Goal: Information Seeking & Learning: Learn about a topic

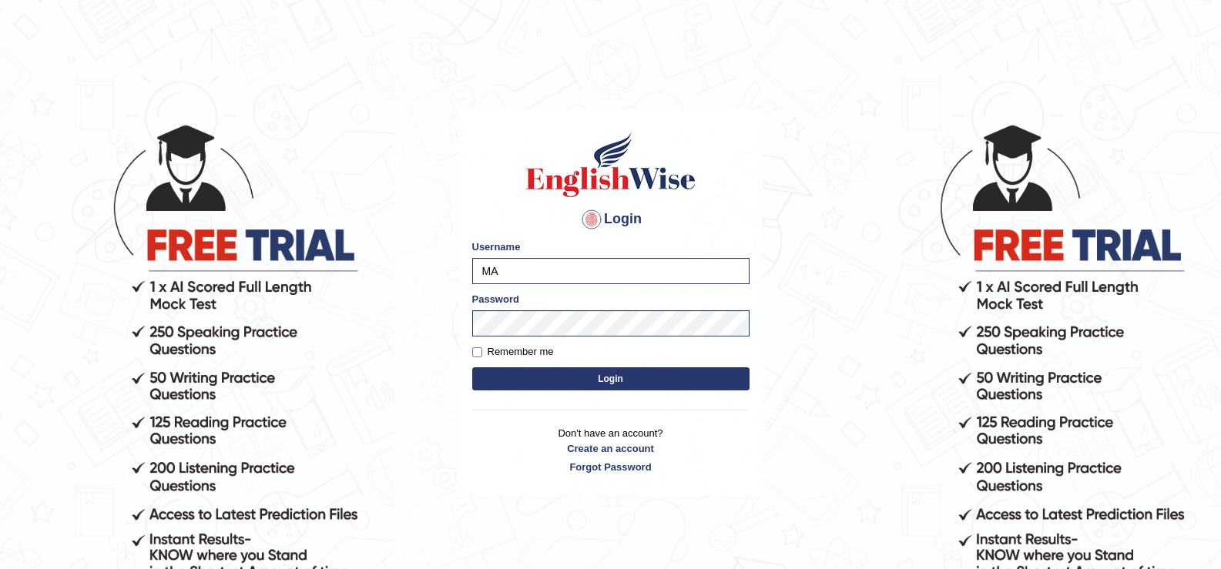
type input "M"
type input "deepika_online"
click at [532, 374] on button "Login" at bounding box center [610, 378] width 277 height 23
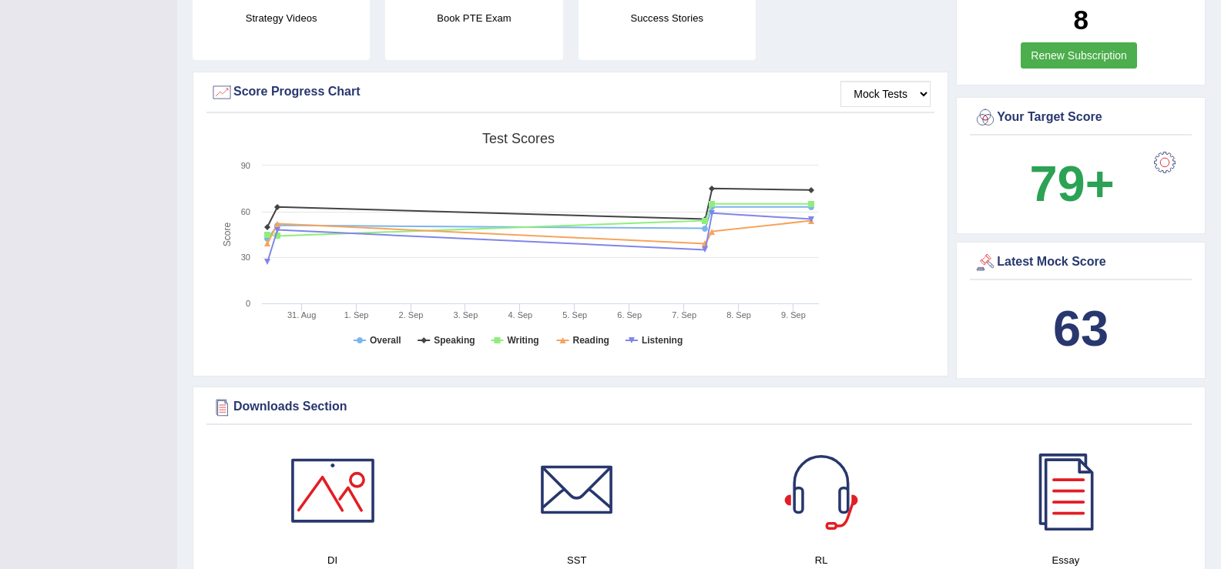
scroll to position [663, 0]
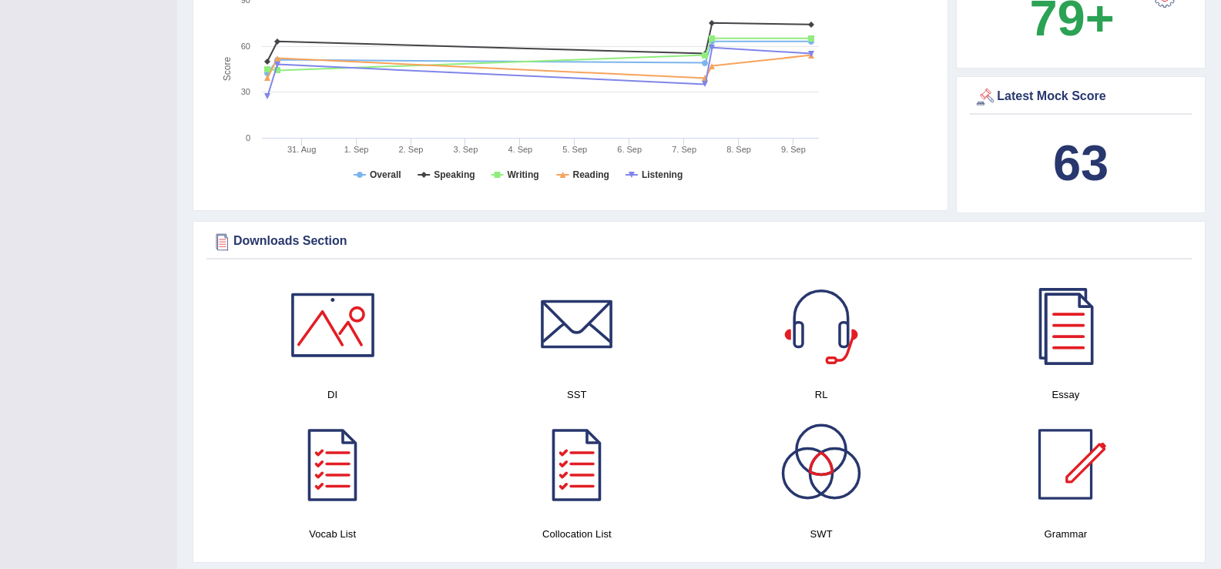
click at [1079, 188] on b "63" at bounding box center [1080, 163] width 55 height 56
click at [1077, 180] on b "63" at bounding box center [1080, 163] width 55 height 56
click at [1076, 178] on b "63" at bounding box center [1080, 163] width 55 height 56
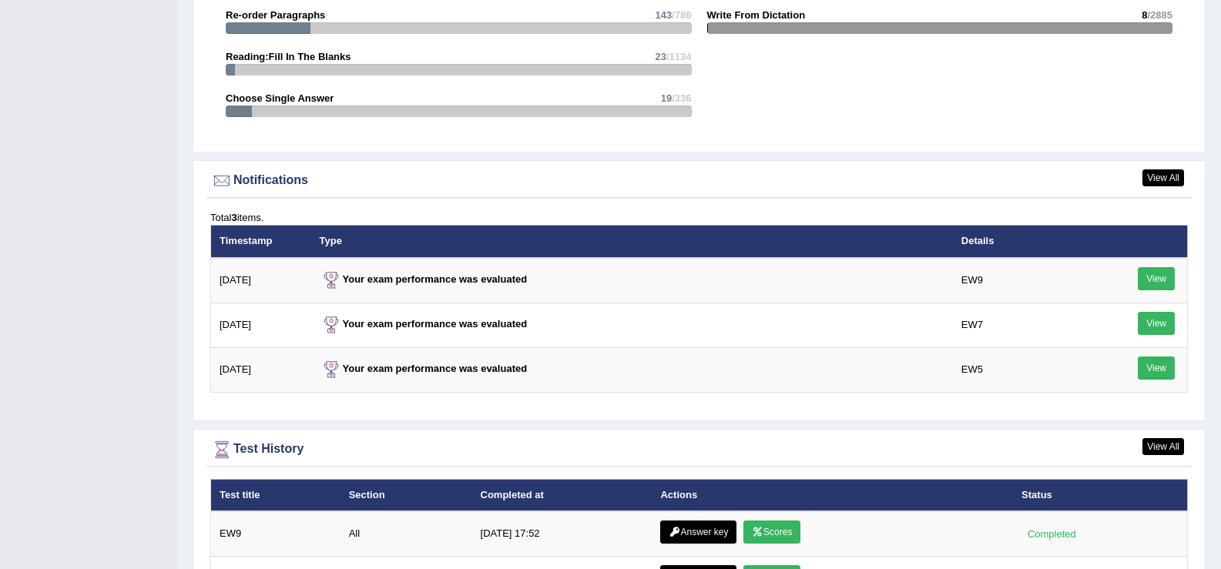
scroll to position [2200, 0]
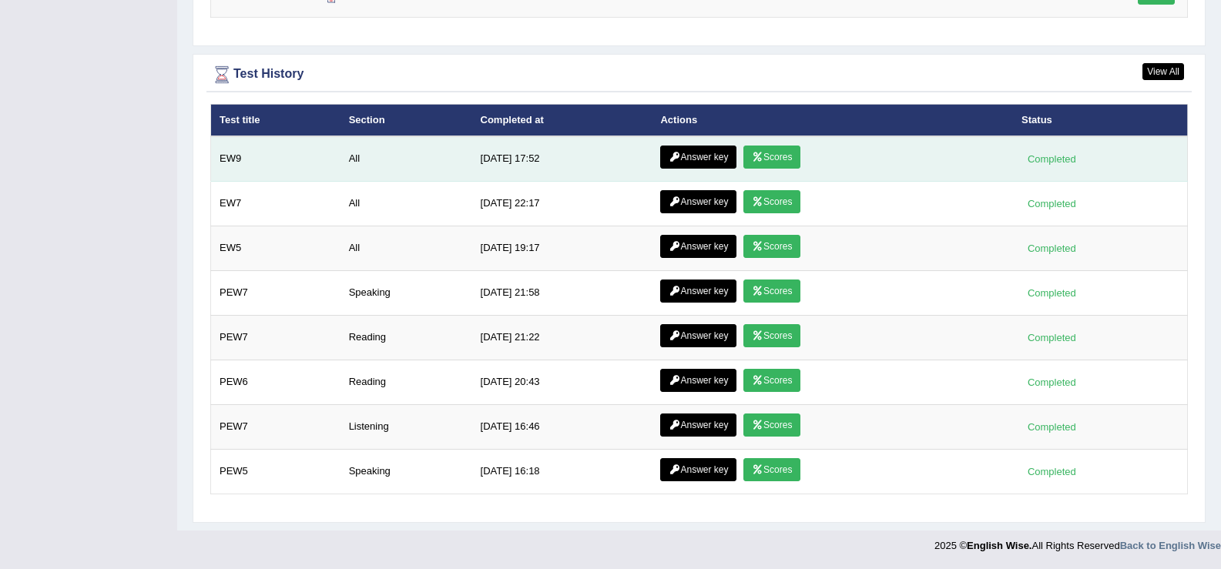
click at [784, 156] on link "Scores" at bounding box center [771, 157] width 57 height 23
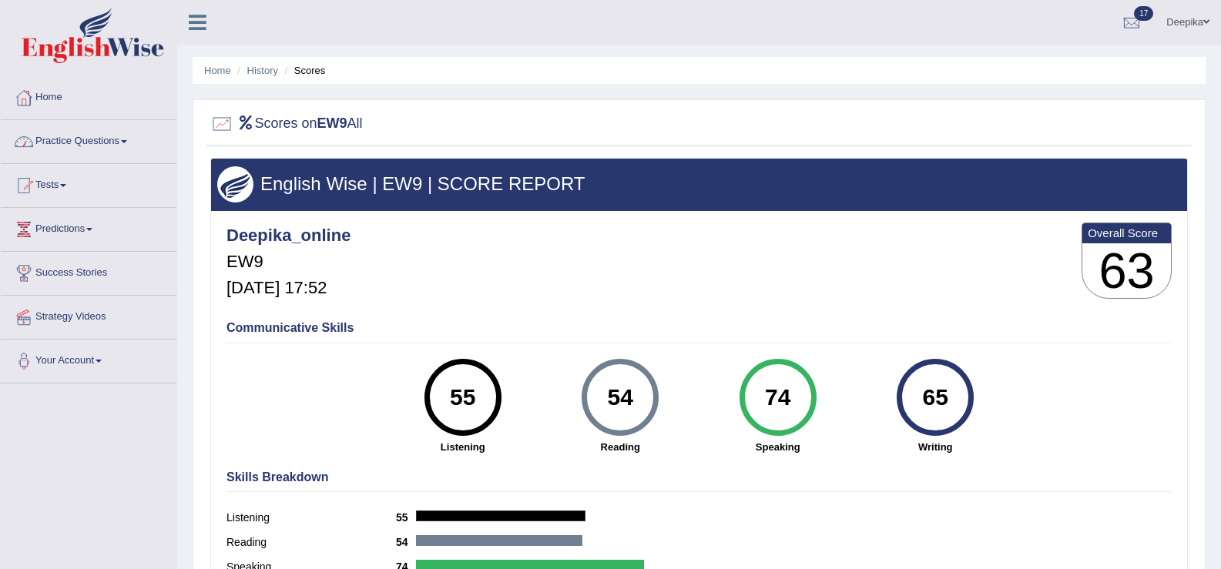
click at [123, 143] on link "Practice Questions" at bounding box center [89, 139] width 176 height 39
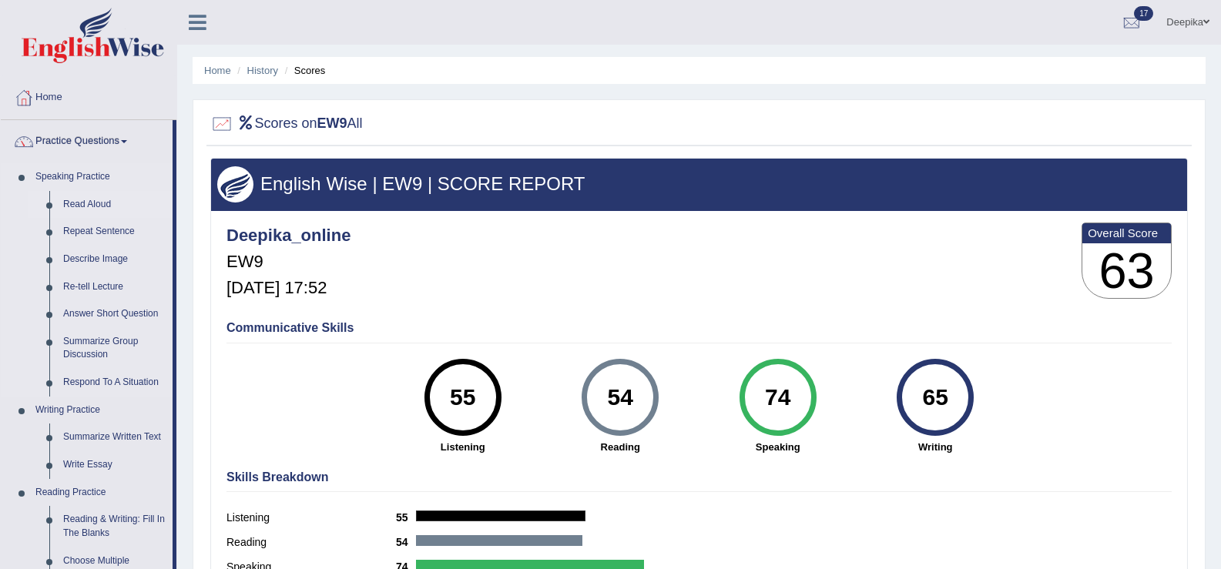
click at [93, 206] on link "Read Aloud" at bounding box center [114, 205] width 116 height 28
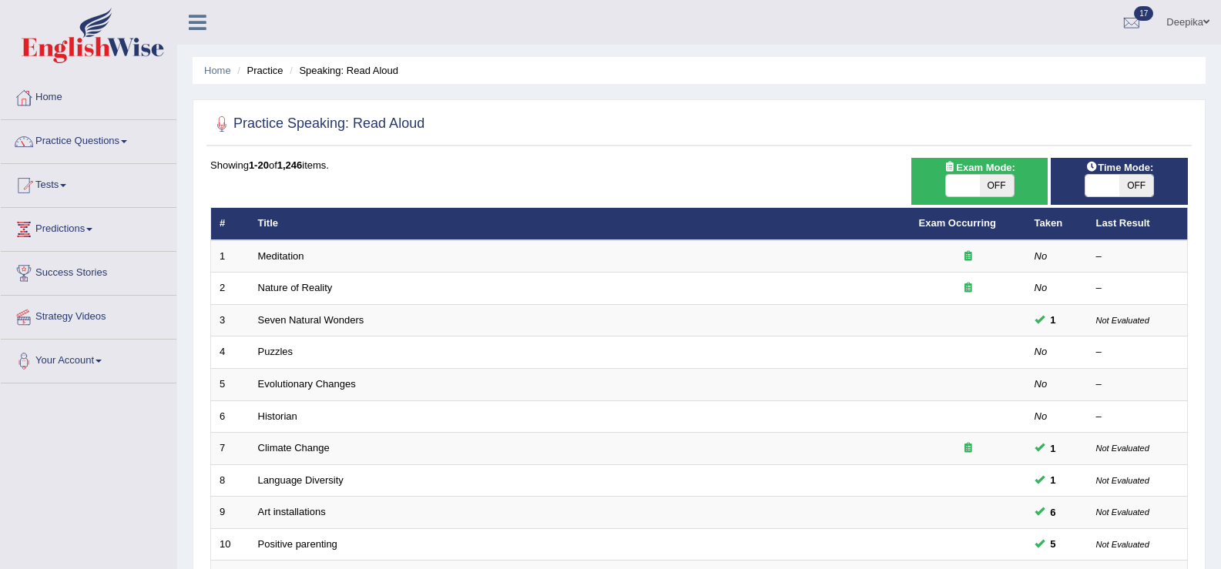
click at [1220, 443] on div "Home Practice Speaking: Read Aloud Practice Speaking: Read Aloud Time Mode: ON …" at bounding box center [699, 491] width 1044 height 982
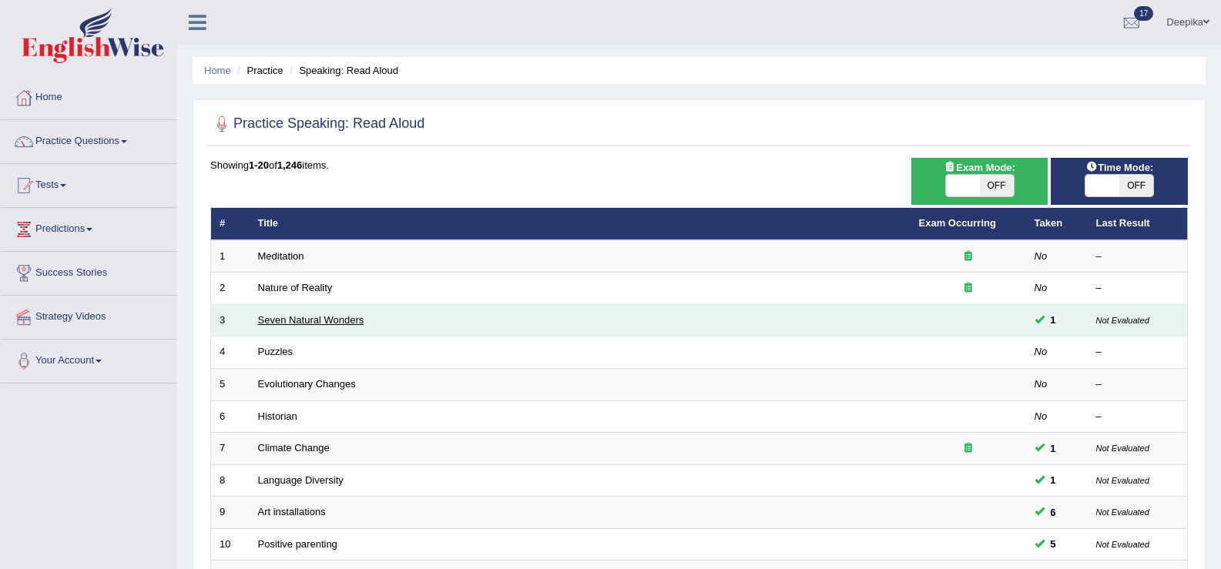
click at [309, 324] on link "Seven Natural Wonders" at bounding box center [311, 320] width 106 height 12
click at [304, 325] on link "Seven Natural Wonders" at bounding box center [311, 320] width 106 height 12
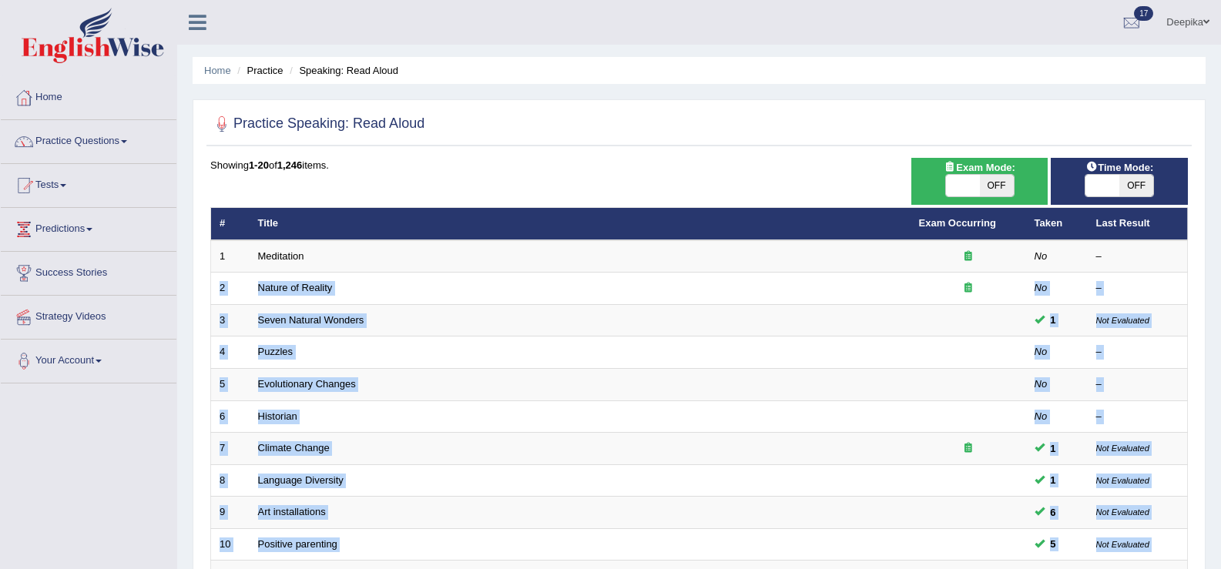
drag, startPoint x: 1154, startPoint y: 267, endPoint x: 1229, endPoint y: 373, distance: 130.0
click at [1220, 373] on html "Toggle navigation Home Practice Questions Speaking Practice Read Aloud Repeat S…" at bounding box center [610, 284] width 1221 height 569
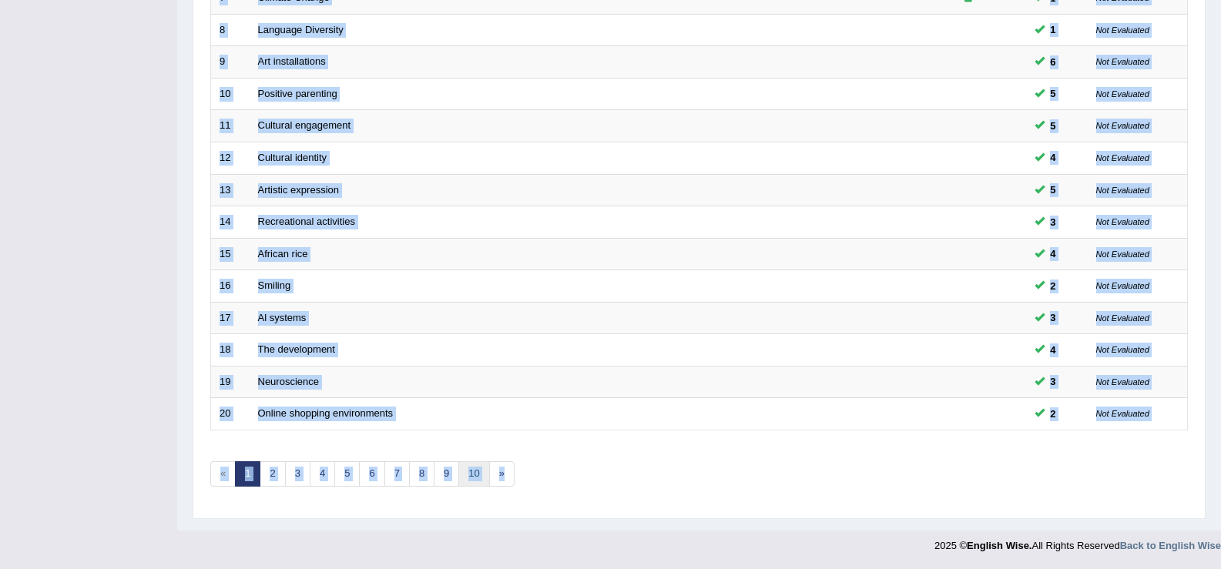
click at [475, 480] on link "10" at bounding box center [473, 473] width 31 height 25
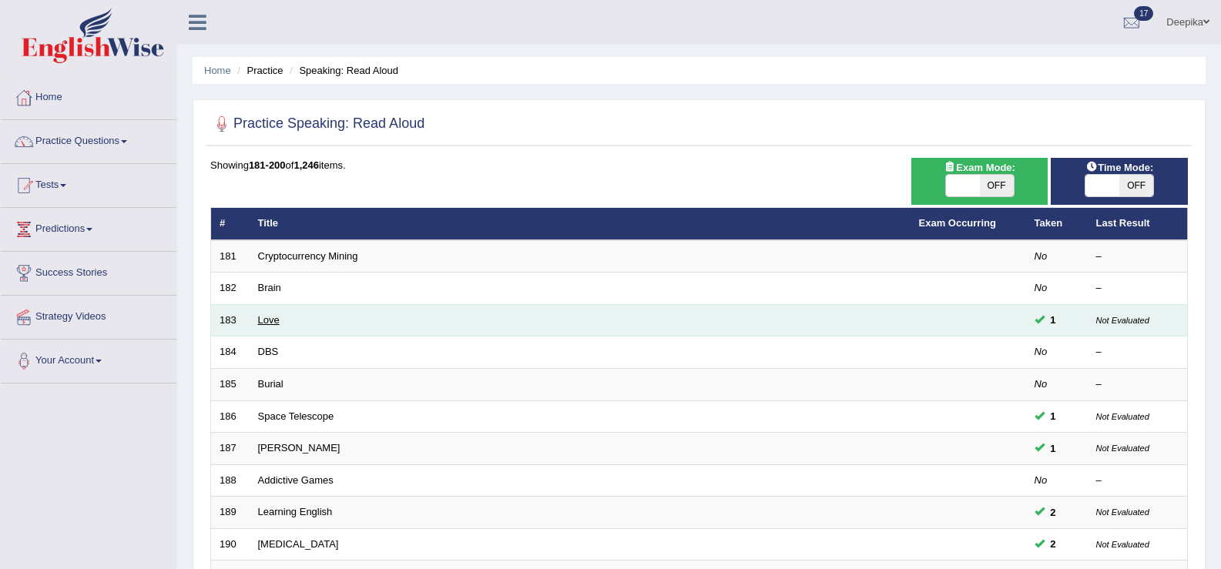
click at [267, 322] on link "Love" at bounding box center [269, 320] width 22 height 12
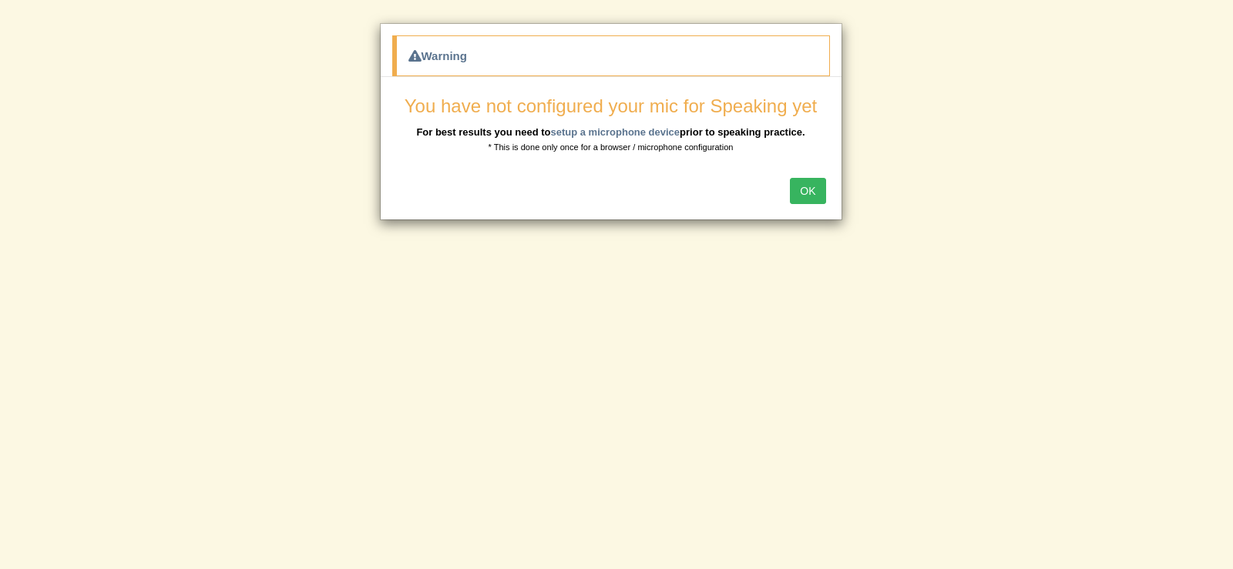
click at [803, 196] on button "OK" at bounding box center [807, 191] width 35 height 26
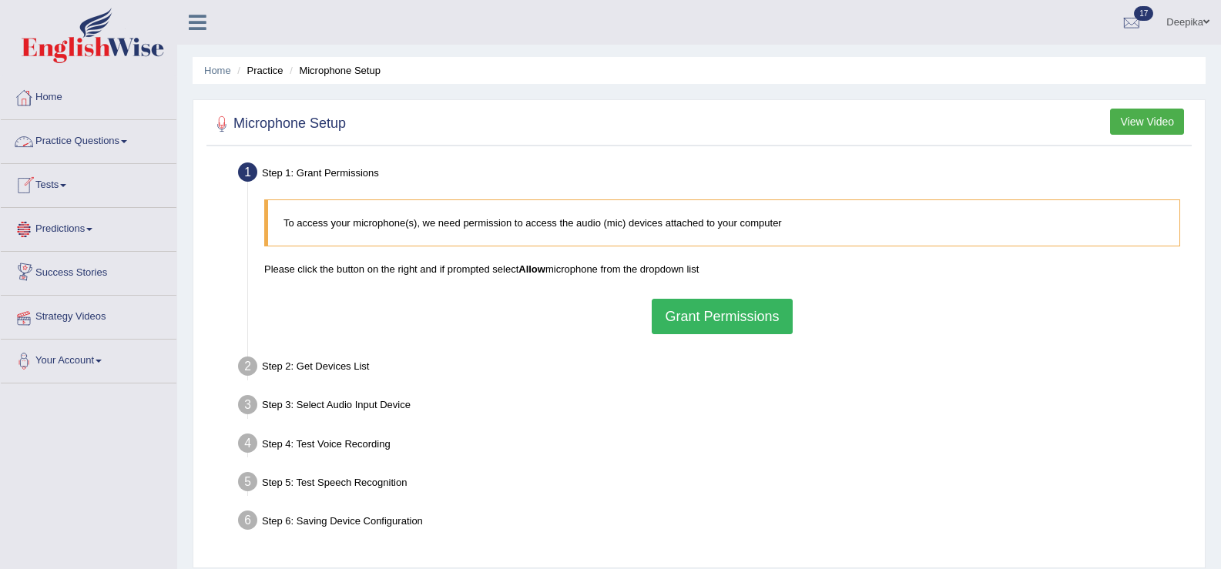
click at [129, 158] on link "Practice Questions" at bounding box center [89, 139] width 176 height 39
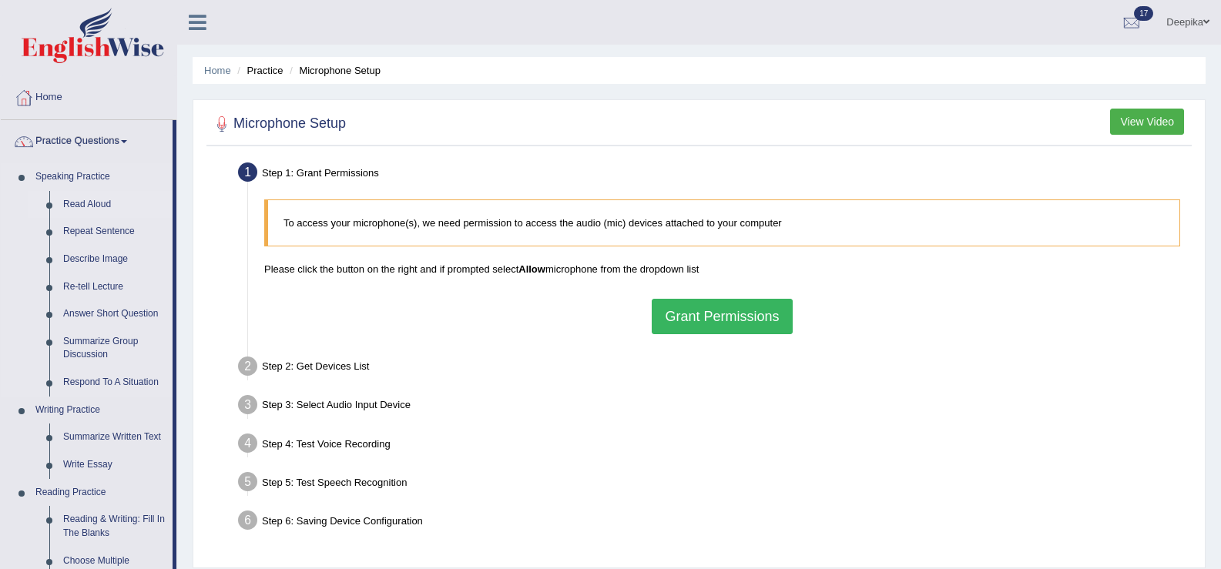
click at [86, 200] on link "Read Aloud" at bounding box center [114, 205] width 116 height 28
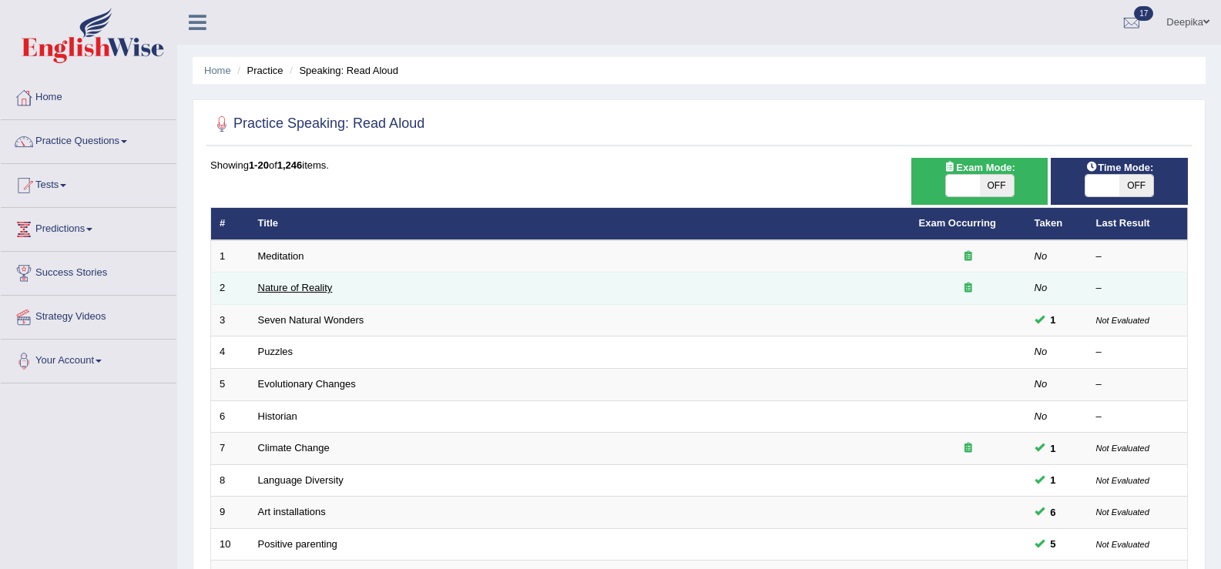
click at [297, 291] on link "Nature of Reality" at bounding box center [295, 288] width 75 height 12
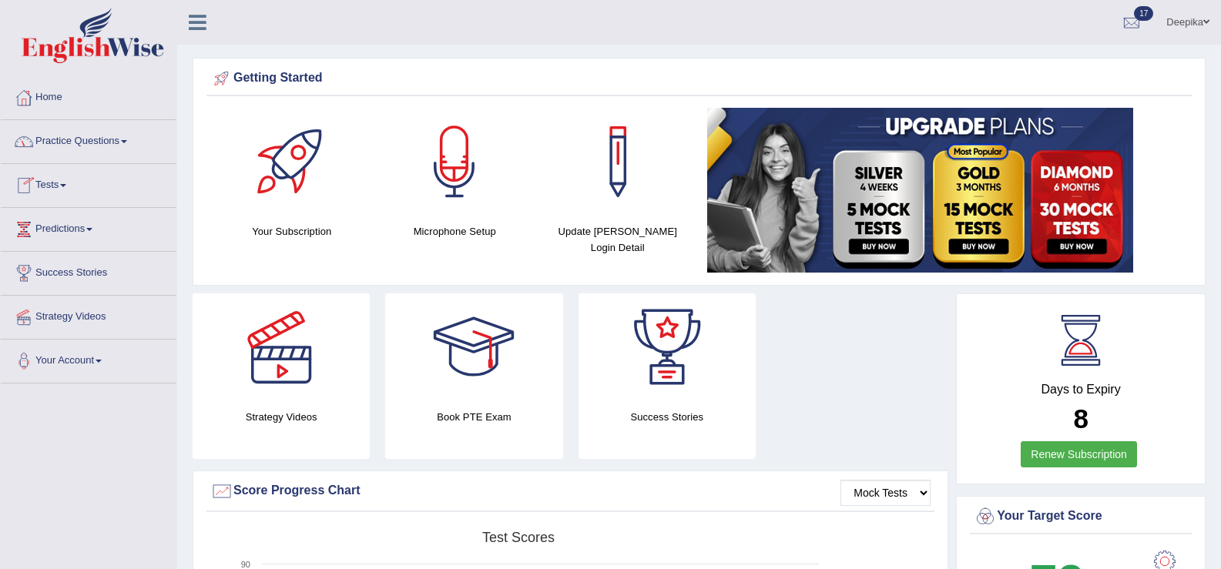
click at [127, 136] on link "Practice Questions" at bounding box center [89, 139] width 176 height 39
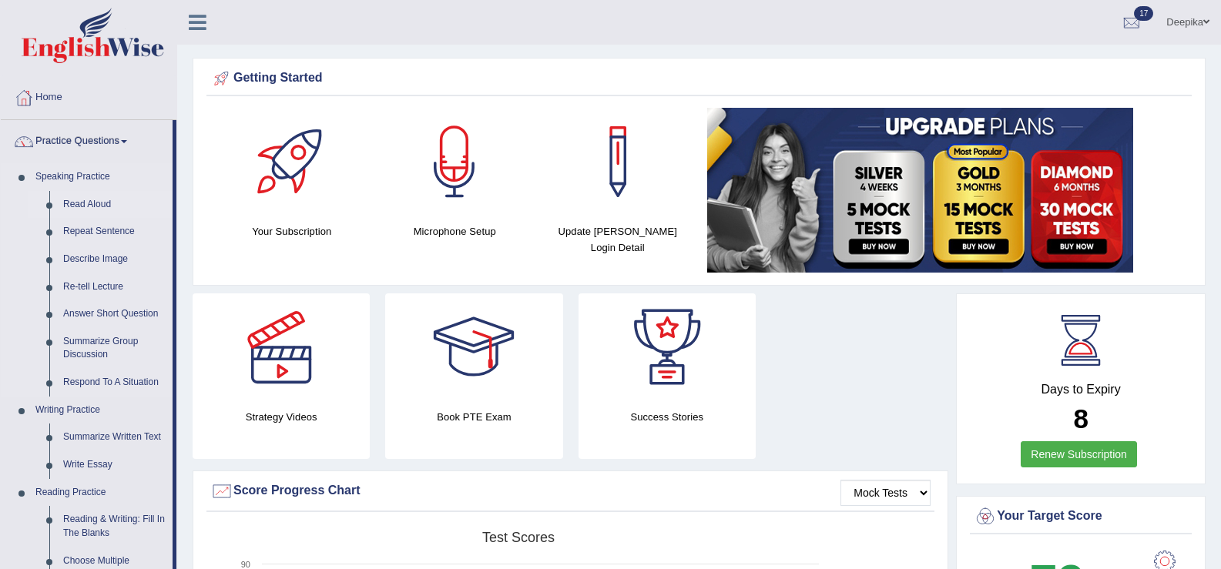
click at [91, 207] on link "Read Aloud" at bounding box center [114, 205] width 116 height 28
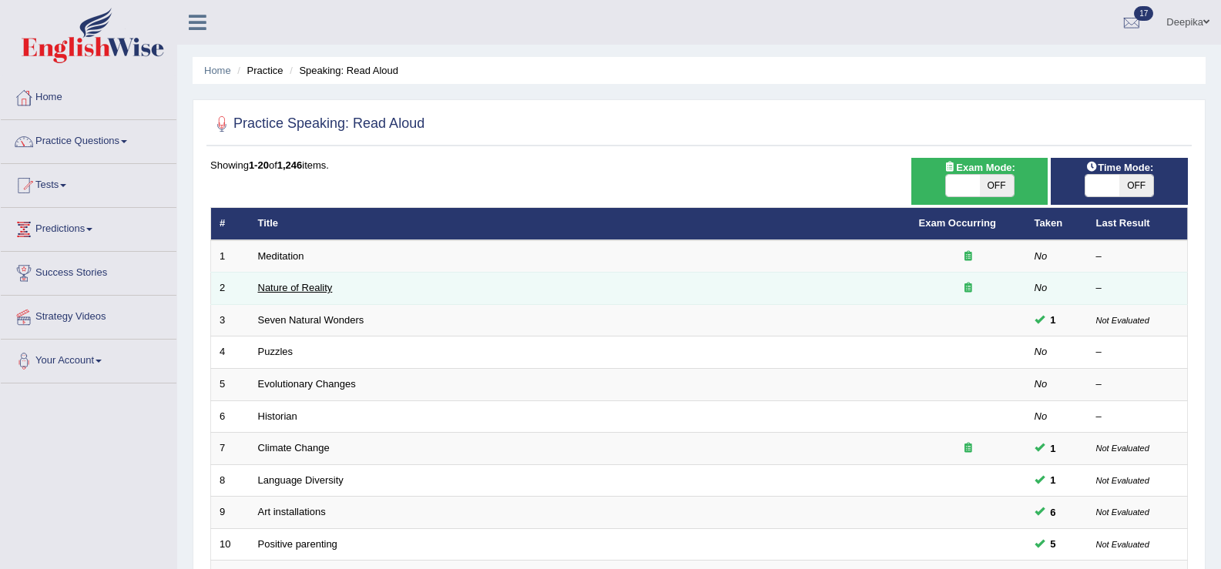
click at [287, 294] on link "Nature of Reality" at bounding box center [295, 288] width 75 height 12
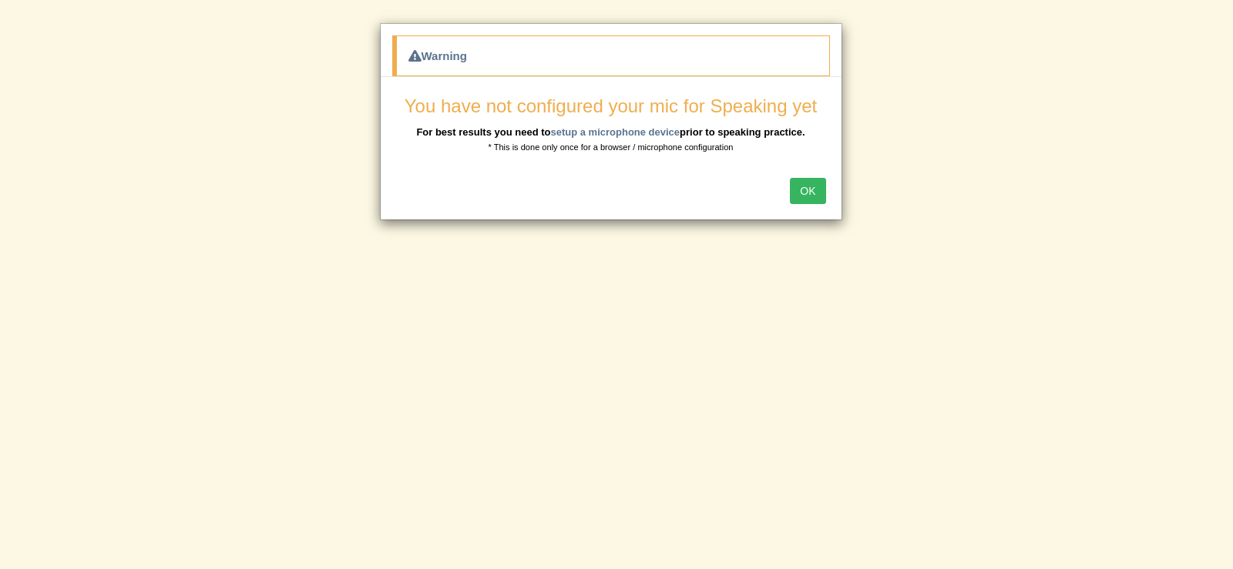
click at [824, 196] on button "OK" at bounding box center [807, 191] width 35 height 26
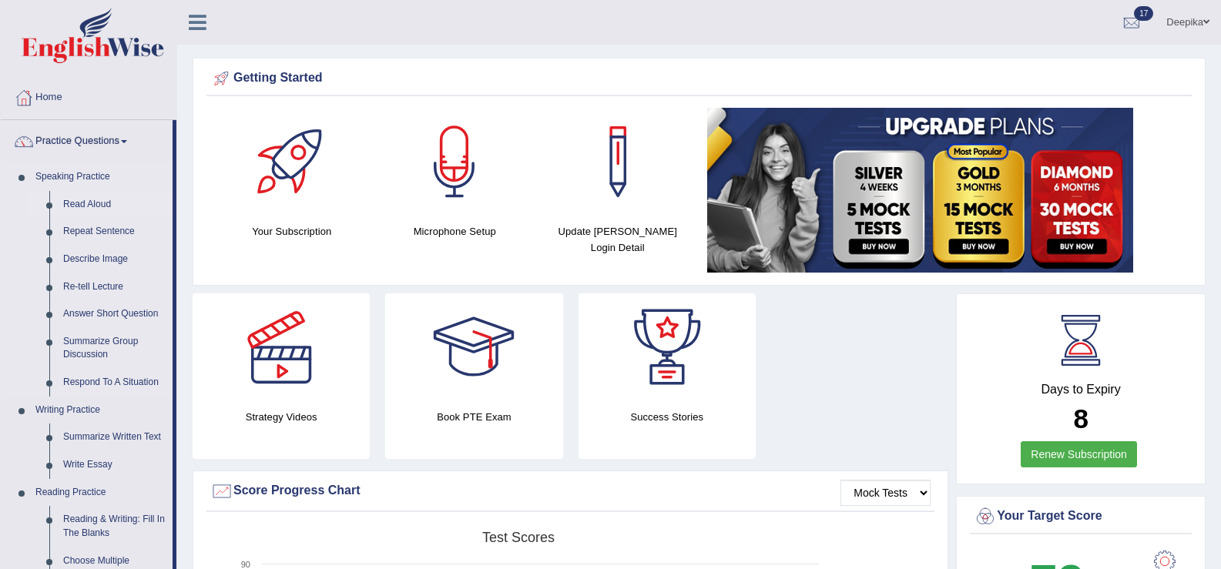
click at [92, 211] on link "Read Aloud" at bounding box center [114, 205] width 116 height 28
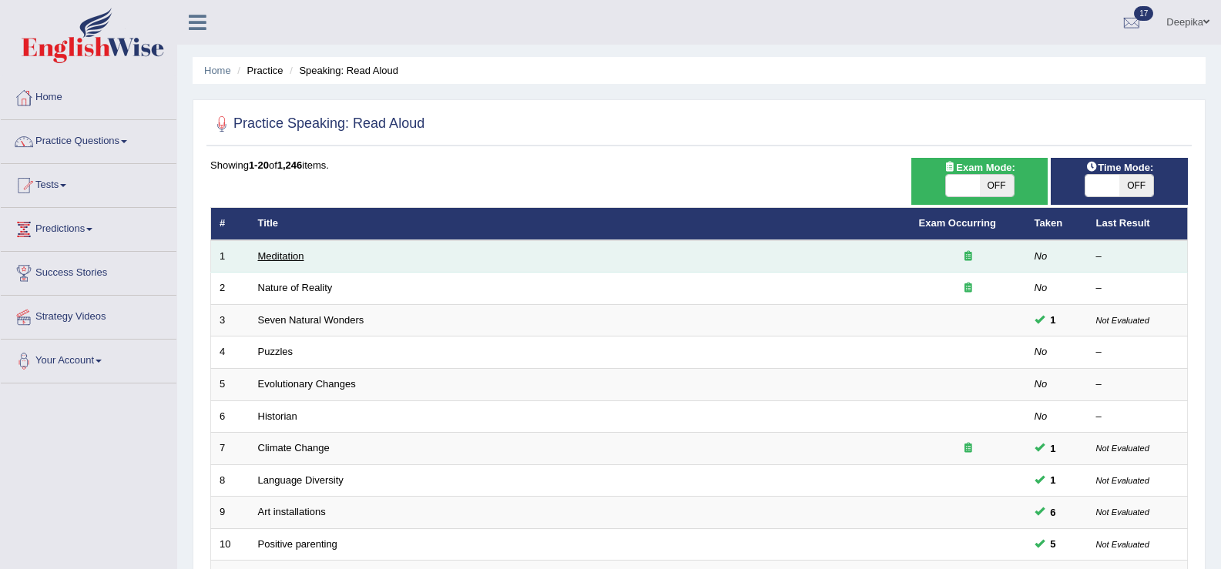
click at [271, 257] on link "Meditation" at bounding box center [281, 256] width 46 height 12
